Goal: Task Accomplishment & Management: Manage account settings

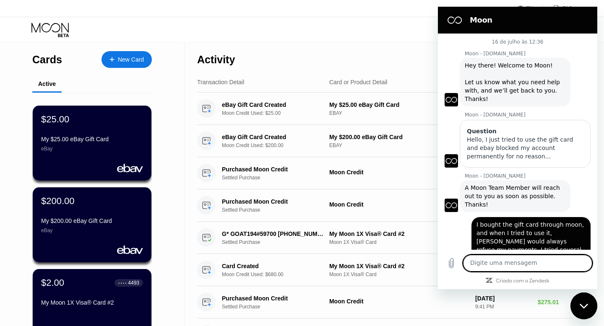
scroll to position [2886, 0]
